Goal: Find contact information: Find contact information

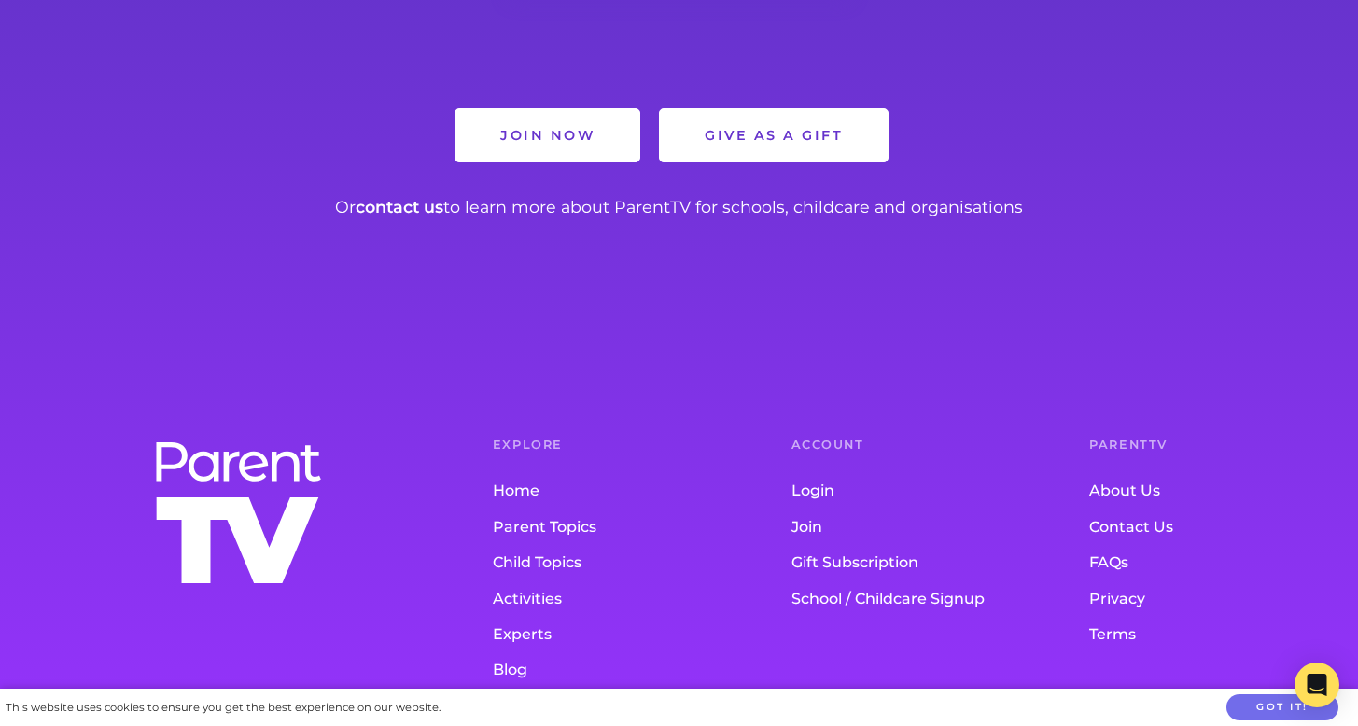
scroll to position [3599, 0]
click at [1131, 511] on link "Contact Us" at bounding box center [1201, 528] width 224 height 35
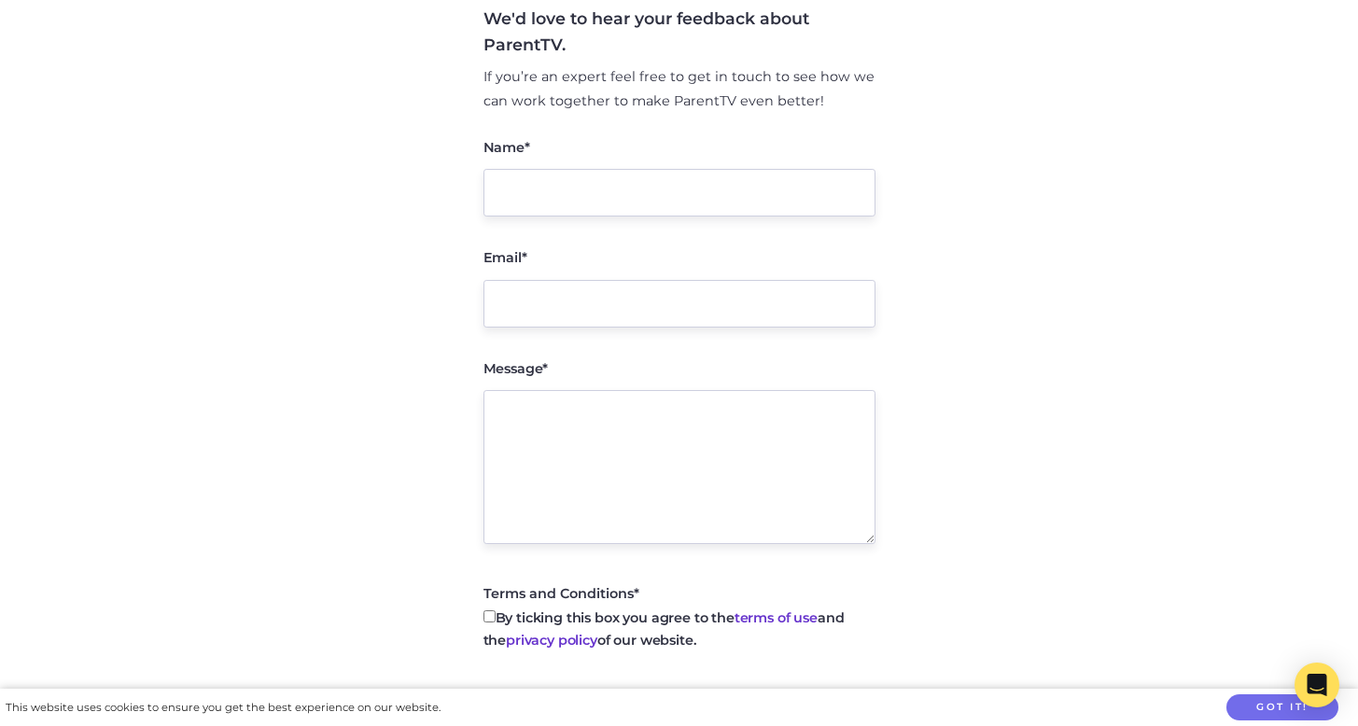
scroll to position [44, 0]
